Goal: Navigation & Orientation: Find specific page/section

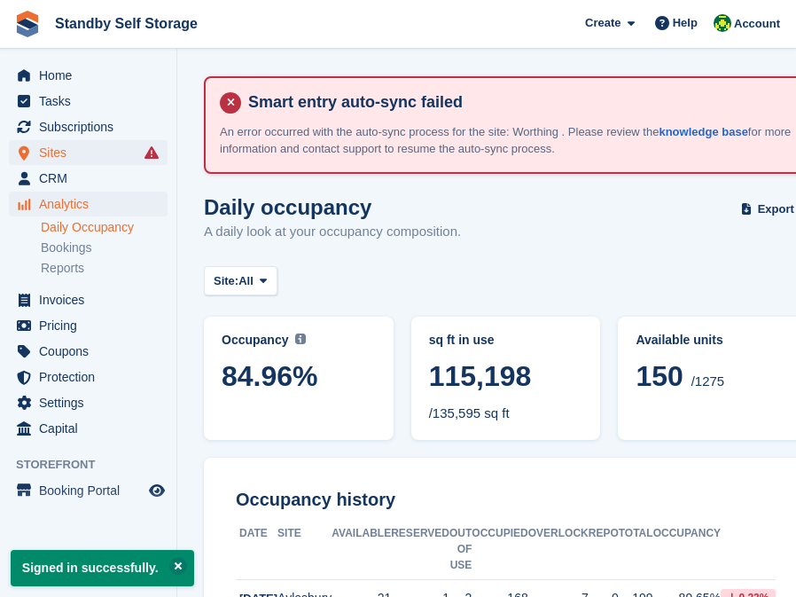
click at [65, 160] on span "Sites" at bounding box center [92, 152] width 106 height 25
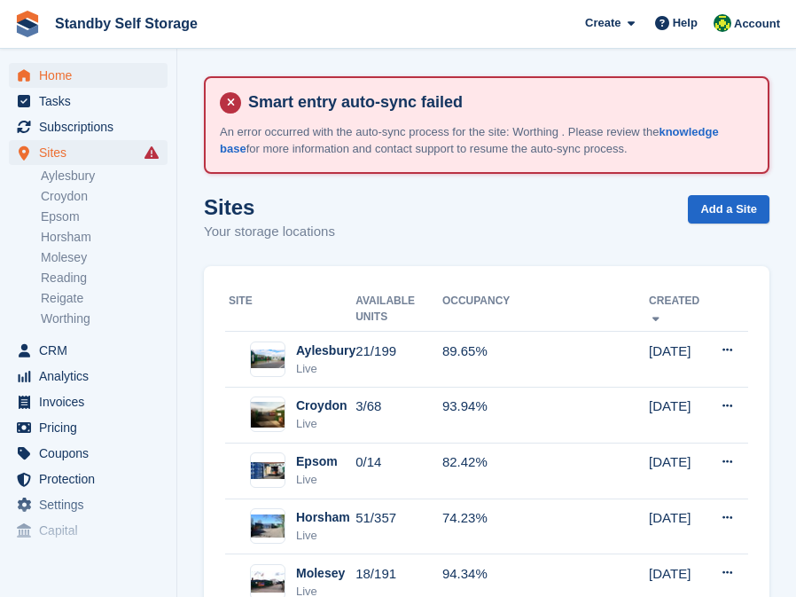
click at [58, 65] on span "Home" at bounding box center [92, 75] width 106 height 25
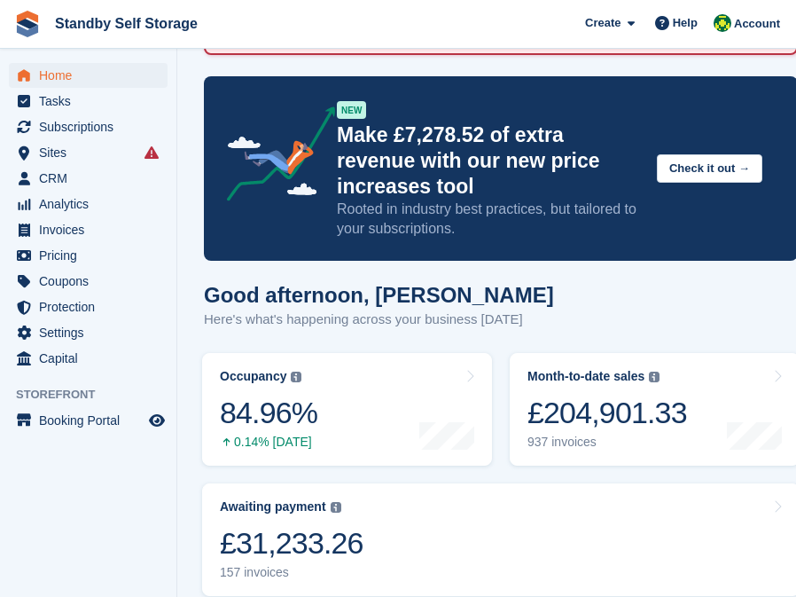
scroll to position [157, 0]
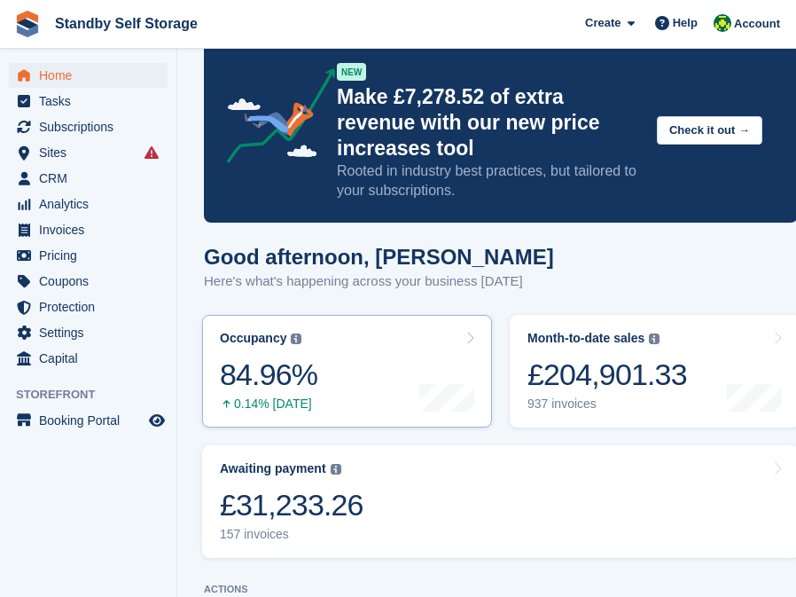
click at [325, 382] on link "Occupancy The percentage of all currently allocated units in terms of area. Inc…" at bounding box center [347, 371] width 290 height 113
click at [312, 396] on div "0.14% [DATE]" at bounding box center [269, 403] width 98 height 15
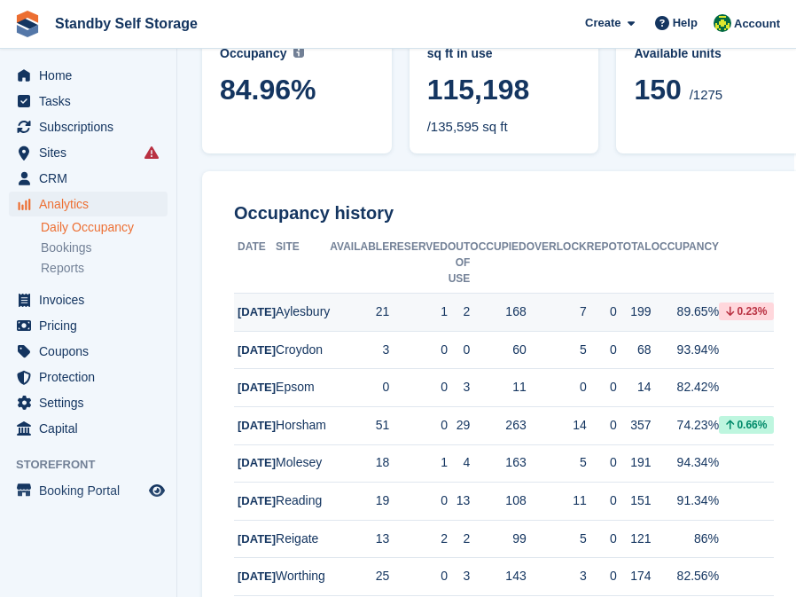
scroll to position [300, 2]
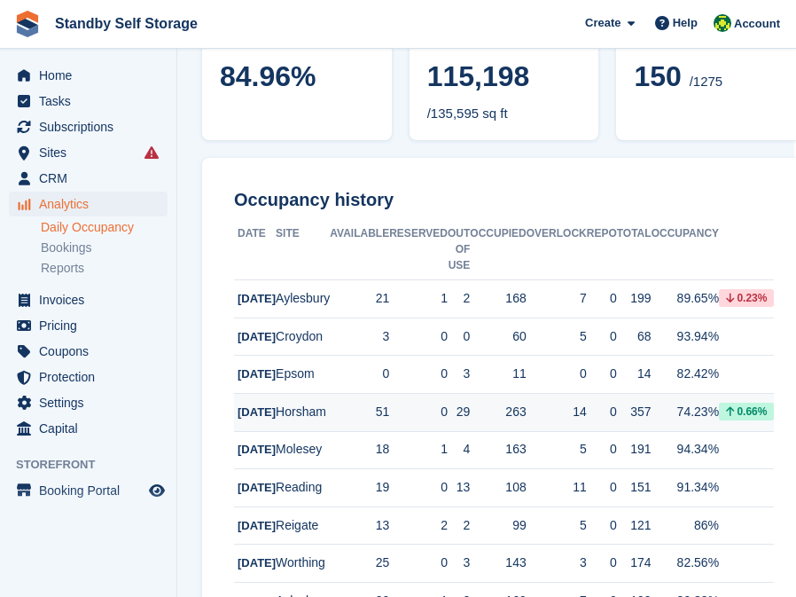
click at [411, 431] on td "0" at bounding box center [418, 412] width 59 height 38
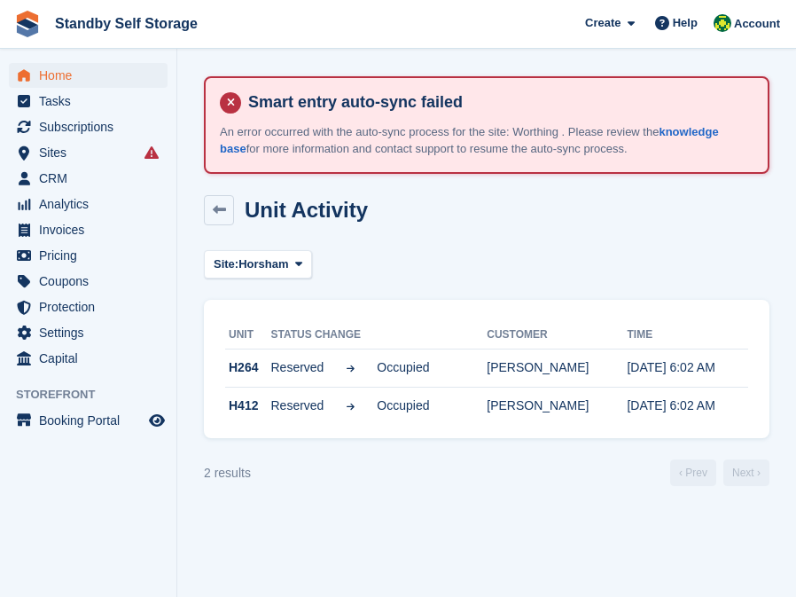
click at [62, 81] on span "Home" at bounding box center [92, 75] width 106 height 25
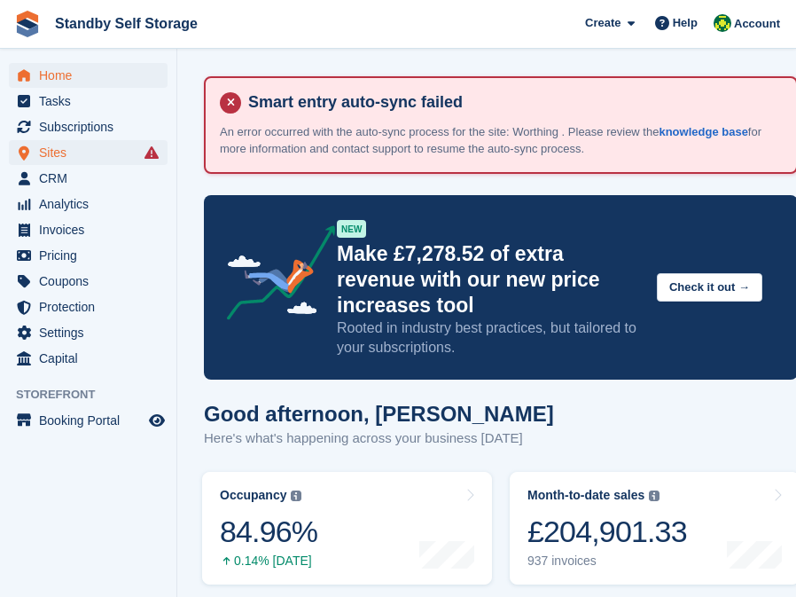
click at [57, 155] on span "Sites" at bounding box center [92, 152] width 106 height 25
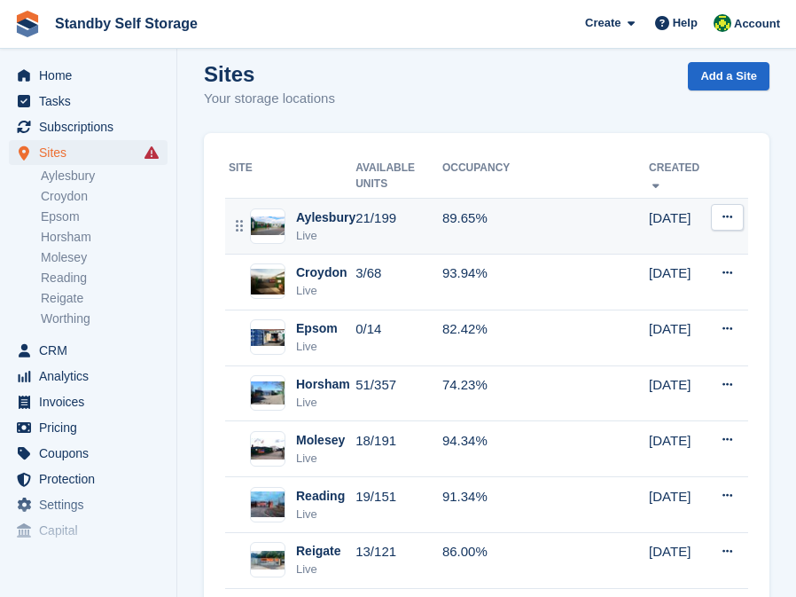
scroll to position [153, 0]
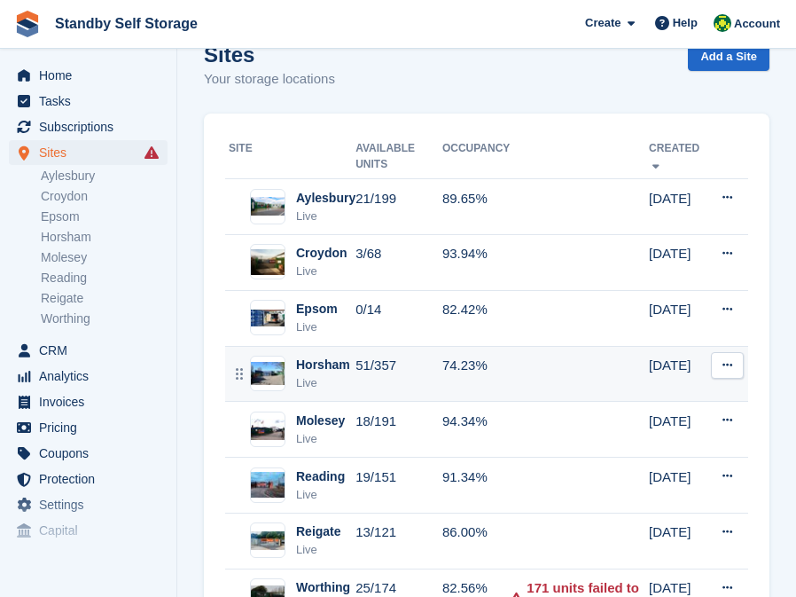
click at [408, 361] on td "51/357" at bounding box center [399, 374] width 87 height 56
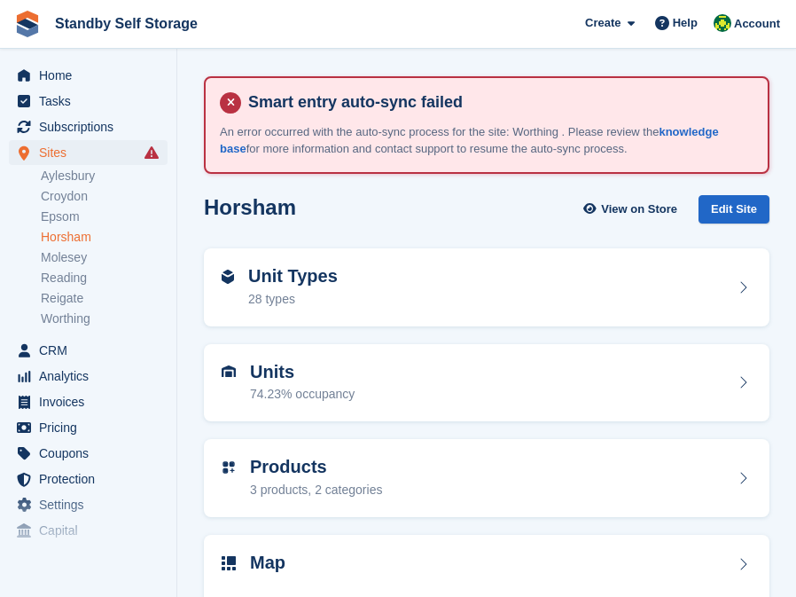
click at [69, 240] on link "Horsham" at bounding box center [104, 237] width 127 height 17
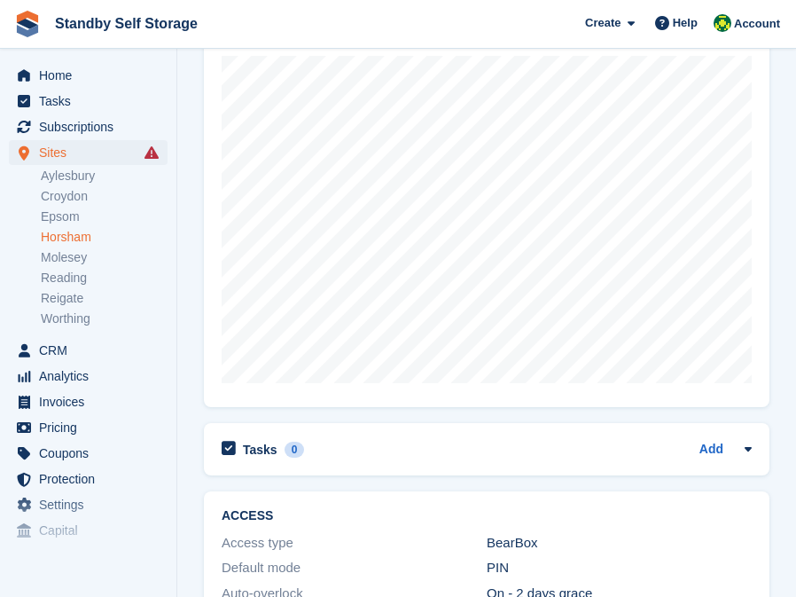
scroll to position [541, 0]
